Goal: Navigation & Orientation: Find specific page/section

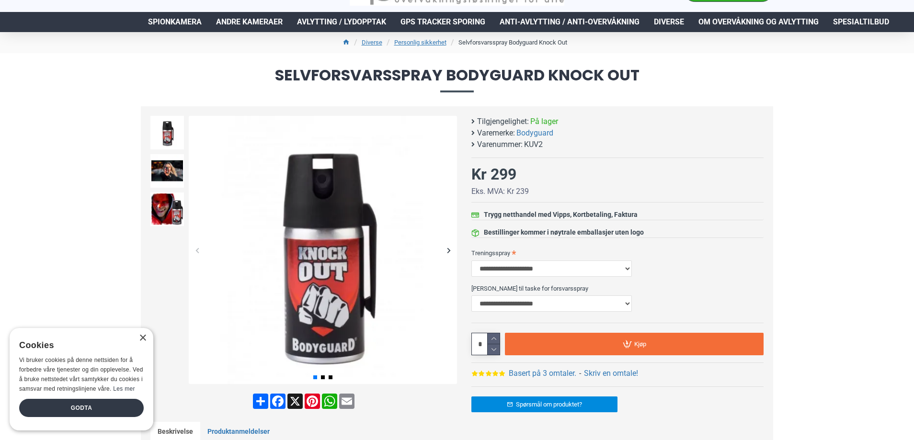
scroll to position [96, 0]
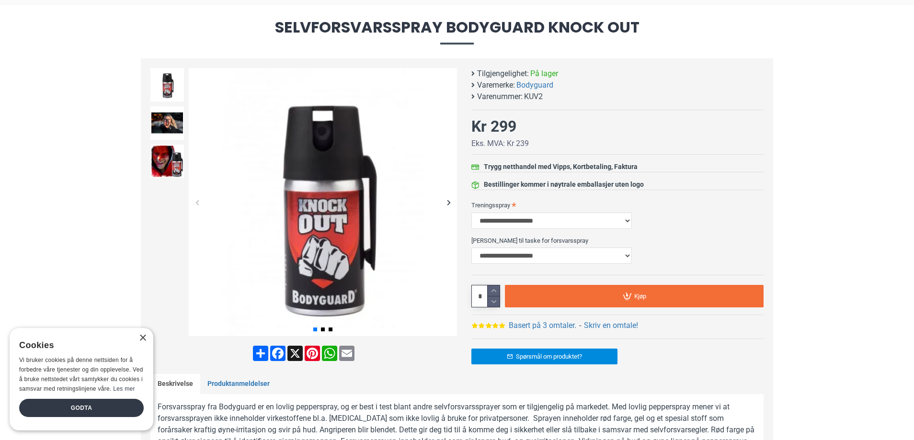
click at [447, 205] on div "Next slide" at bounding box center [448, 202] width 17 height 17
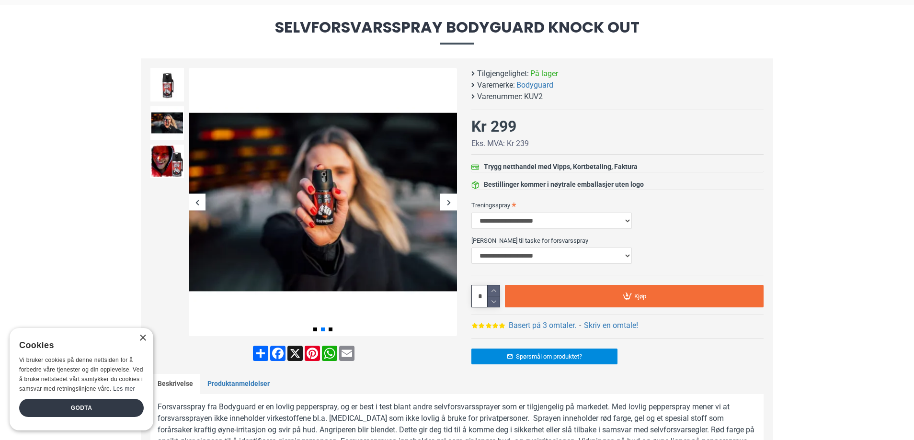
click at [447, 205] on div "Next slide" at bounding box center [448, 202] width 17 height 17
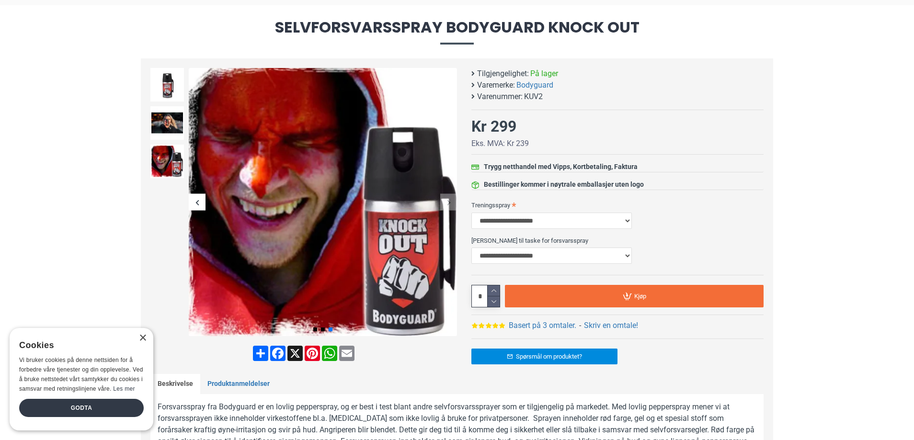
click at [447, 205] on div "Next slide" at bounding box center [448, 202] width 17 height 17
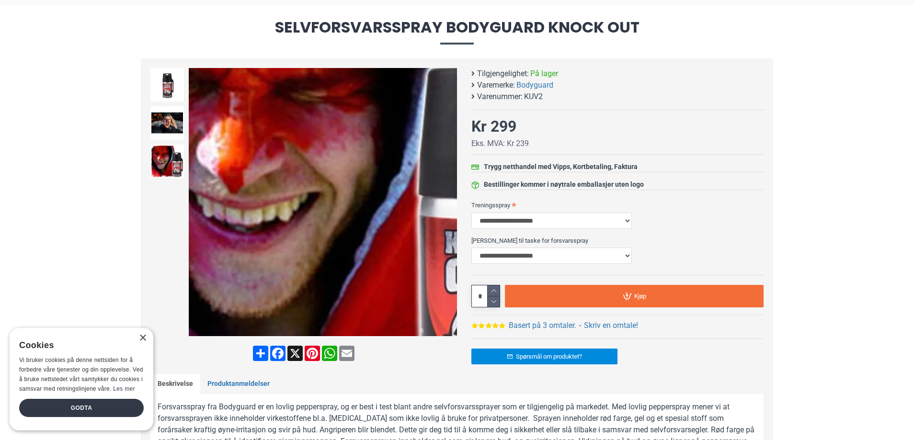
scroll to position [0, 0]
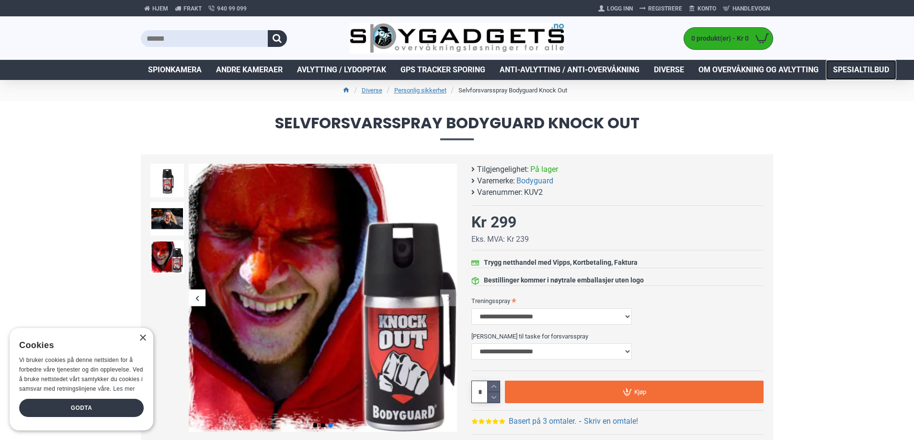
click at [847, 66] on span "Spesialtilbud" at bounding box center [861, 69] width 56 height 11
click at [141, 335] on div "×" at bounding box center [142, 338] width 7 height 7
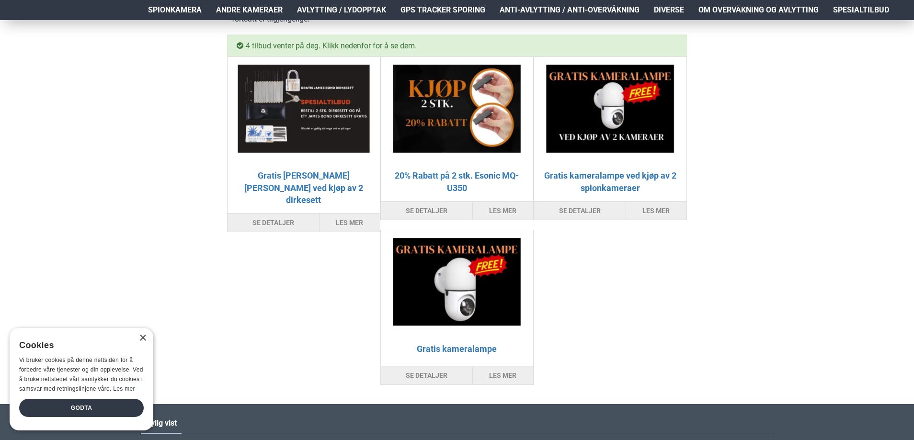
scroll to position [192, 0]
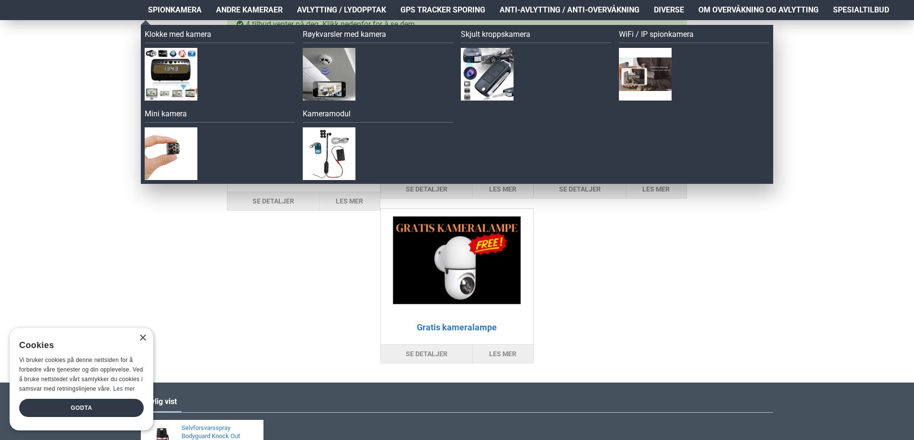
click at [180, 9] on span "Spionkamera" at bounding box center [175, 9] width 54 height 11
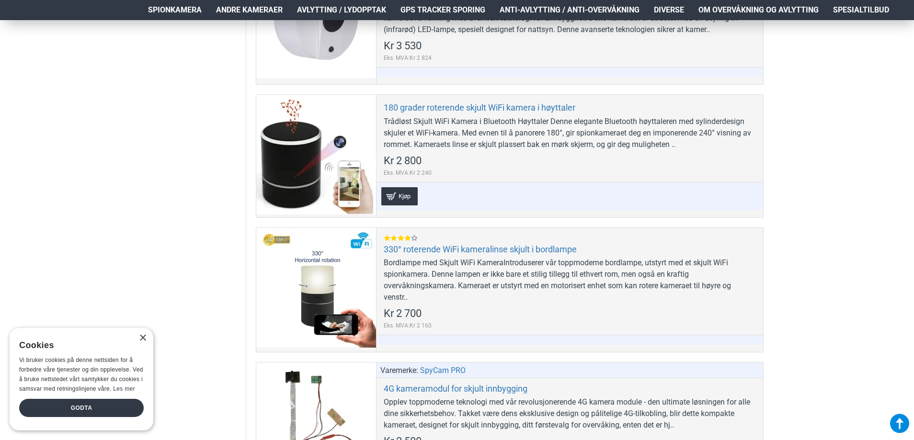
scroll to position [623, 0]
